Goal: Transaction & Acquisition: Purchase product/service

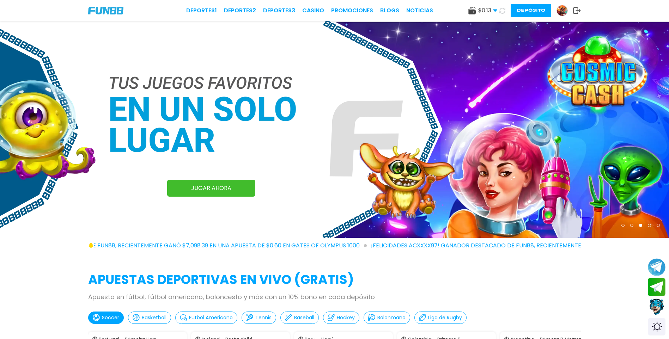
click at [470, 12] on use at bounding box center [471, 11] width 7 height 8
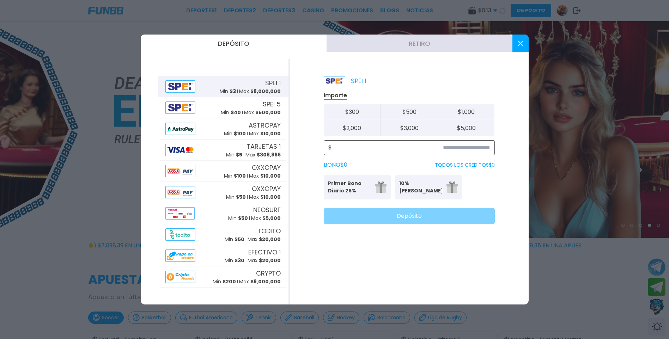
click at [466, 146] on input at bounding box center [411, 147] width 158 height 8
click at [229, 150] on div "TARJETAS 1 Min $ 5 Max $ 308,866" at bounding box center [253, 150] width 55 height 17
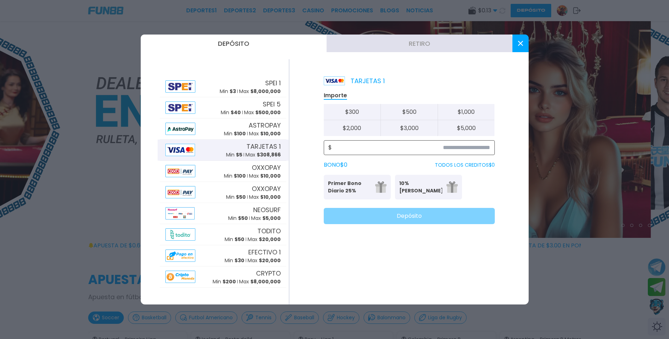
click at [468, 146] on input at bounding box center [411, 147] width 158 height 8
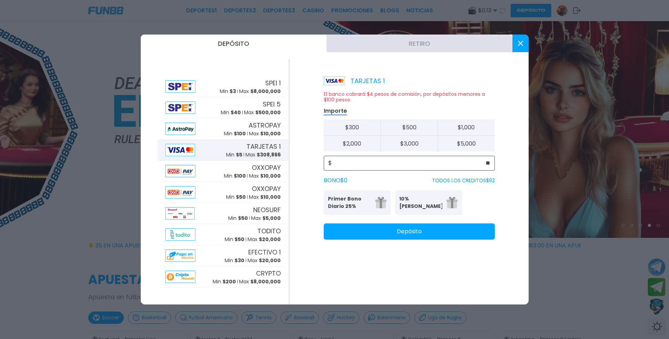
type input "**"
click at [433, 236] on button "Depósito" at bounding box center [409, 231] width 171 height 16
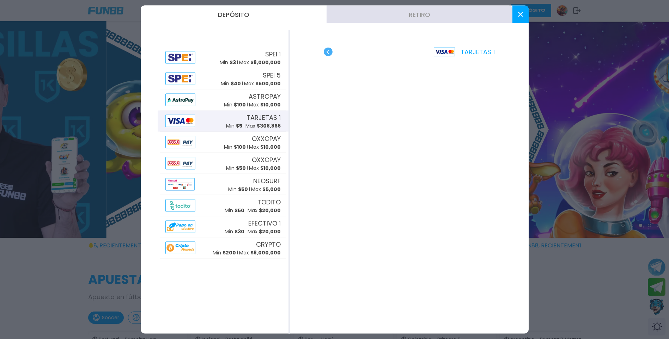
click at [519, 18] on button at bounding box center [520, 15] width 16 height 18
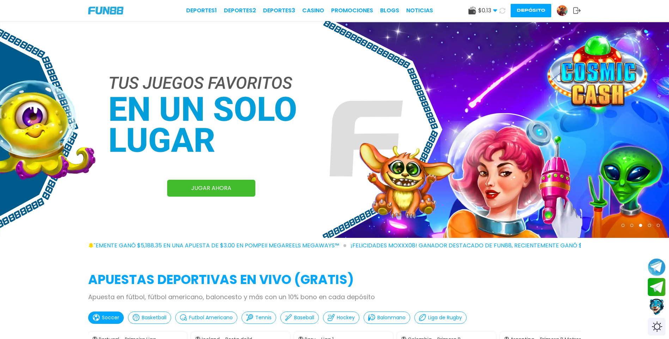
click at [502, 11] on icon at bounding box center [502, 11] width 8 height 8
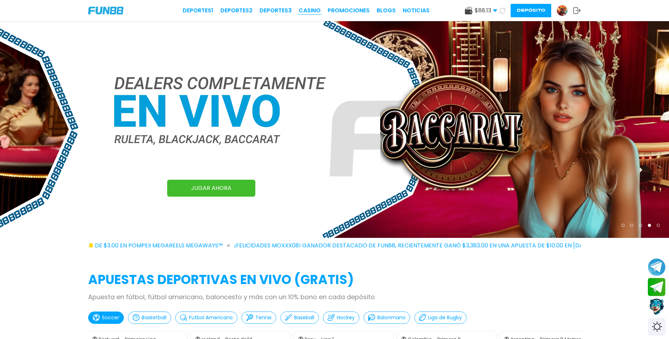
click at [313, 13] on link "CASINO" at bounding box center [310, 10] width 22 height 8
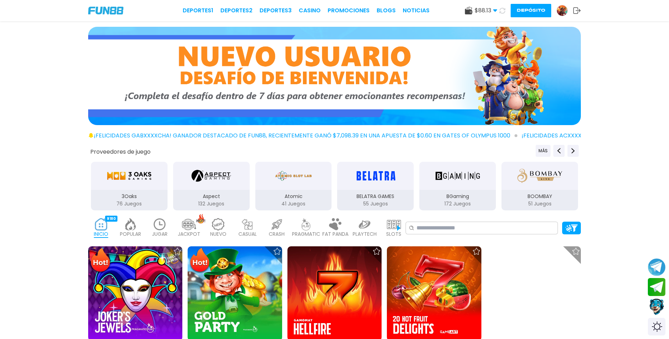
click at [158, 302] on img at bounding box center [135, 293] width 94 height 94
